Goal: Download file/media

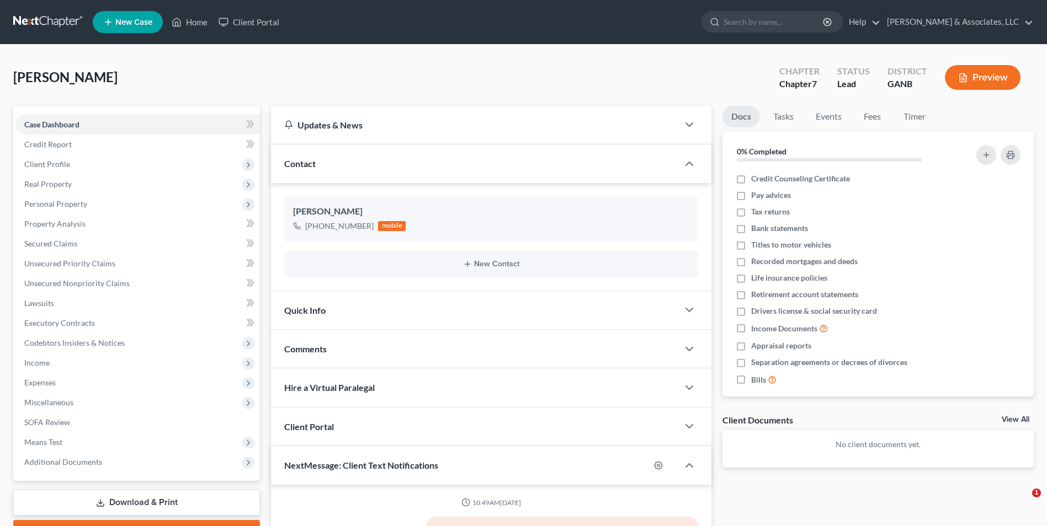
select select "0"
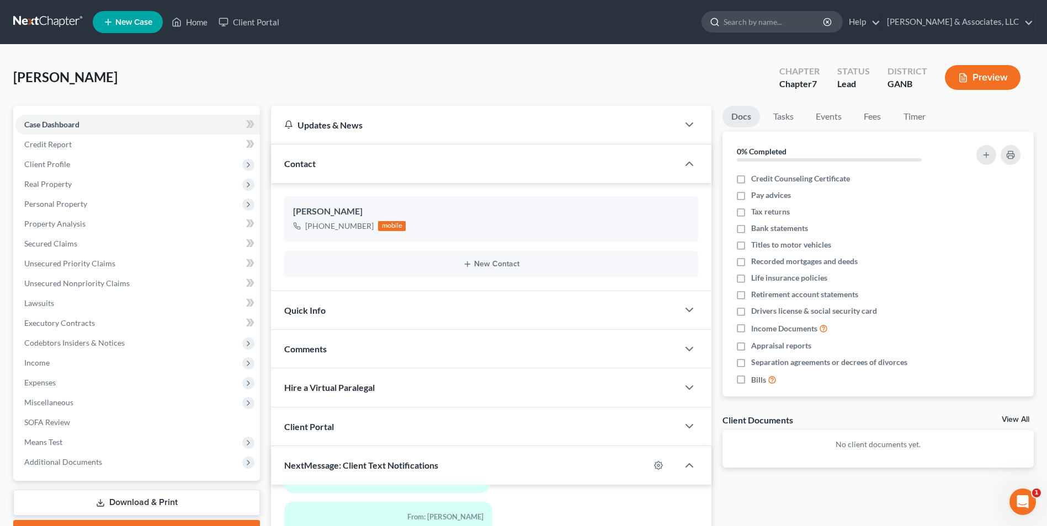
click at [799, 29] on input "search" at bounding box center [773, 22] width 101 height 20
type input "[PERSON_NAME]"
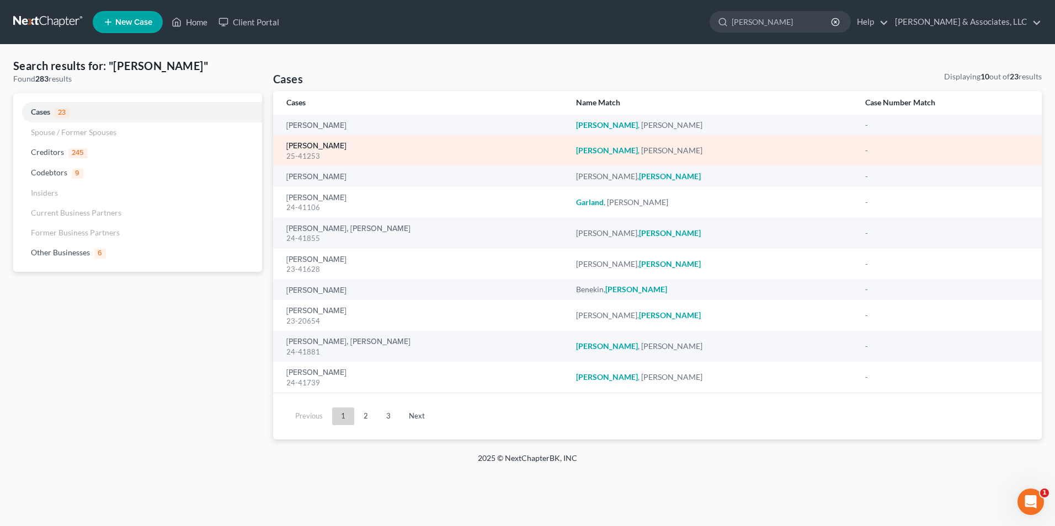
click at [301, 146] on link "[PERSON_NAME]" at bounding box center [316, 146] width 60 height 8
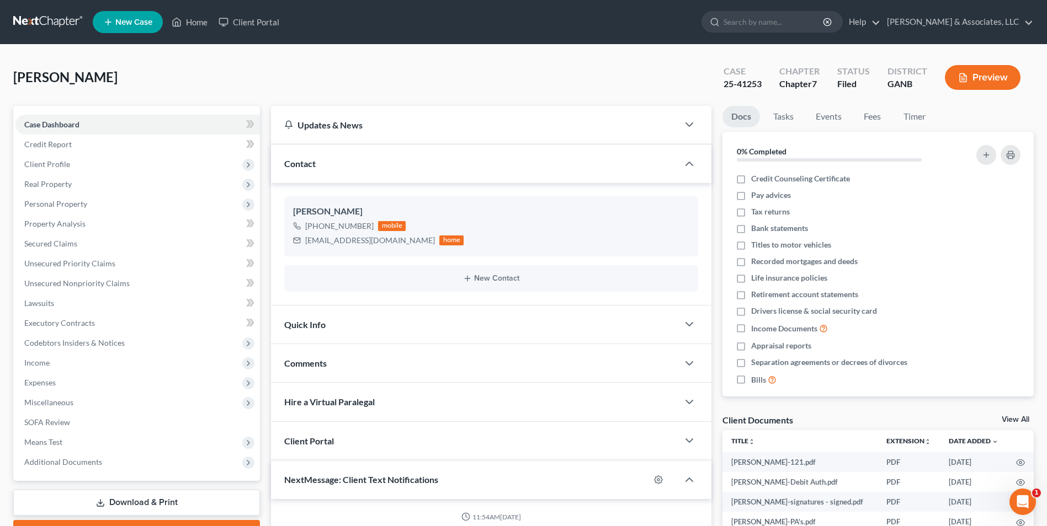
click at [1014, 422] on link "View All" at bounding box center [1016, 420] width 28 height 8
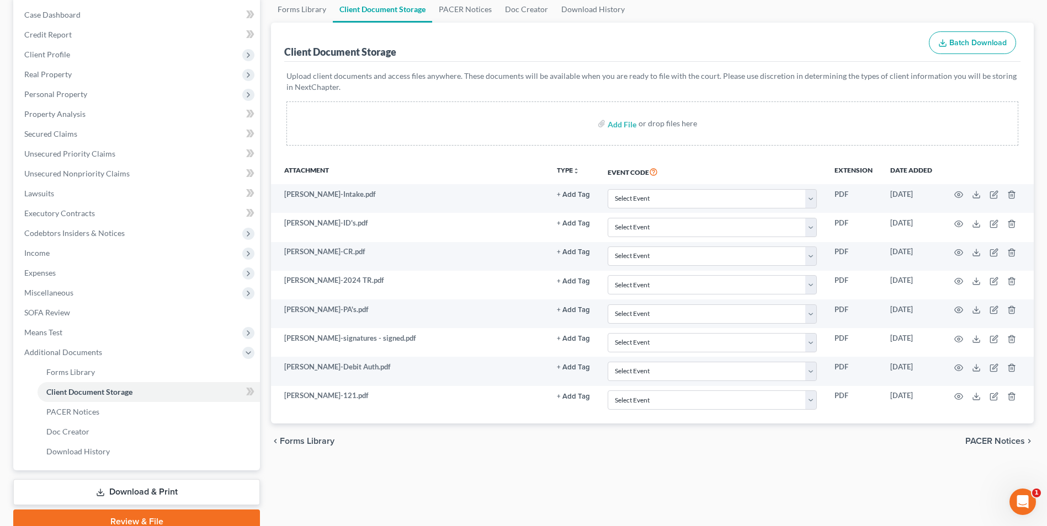
scroll to position [110, 0]
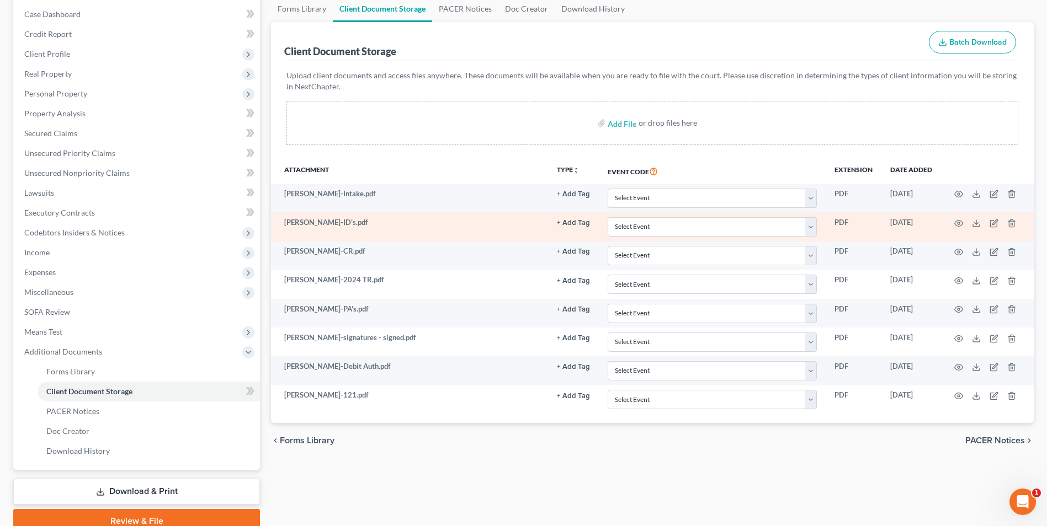
click at [317, 225] on td "[PERSON_NAME]-ID's.pdf" at bounding box center [409, 226] width 276 height 29
click at [975, 224] on polyline at bounding box center [977, 223] width 4 height 2
